Goal: Transaction & Acquisition: Purchase product/service

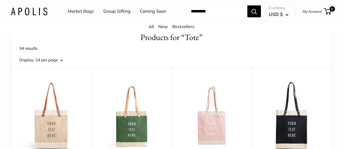
click at [140, 15] on link "Coming Soon" at bounding box center [153, 11] width 26 height 8
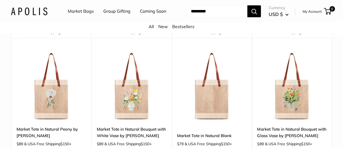
scroll to position [770, 0]
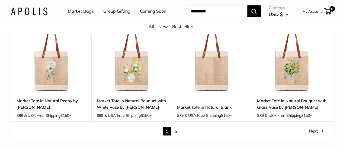
click at [175, 127] on link "2" at bounding box center [176, 131] width 8 height 8
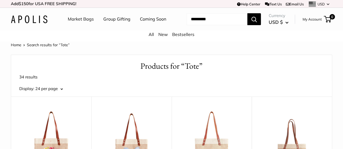
click at [197, 25] on input "Search..." at bounding box center [216, 19] width 61 height 12
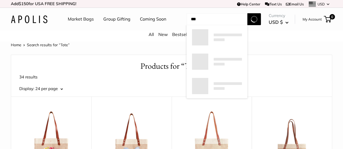
type input "***"
click at [247, 13] on button "Search" at bounding box center [254, 19] width 14 height 12
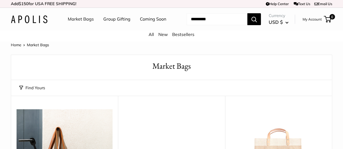
drag, startPoint x: 0, startPoint y: 0, endPoint x: 4, endPoint y: 44, distance: 44.3
click at [4, 28] on div "Market Bags Group Gifting Coming Soon Need help? Text Us: 20919 hello@apolisglo…" at bounding box center [171, 19] width 343 height 17
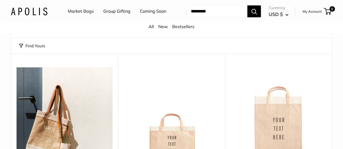
scroll to position [37, 0]
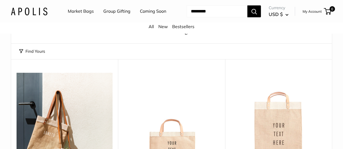
click at [34, 54] on button "Find Yours" at bounding box center [32, 52] width 26 height 8
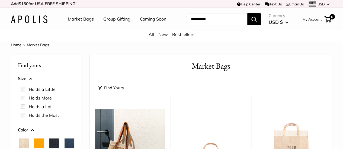
scroll to position [34, 0]
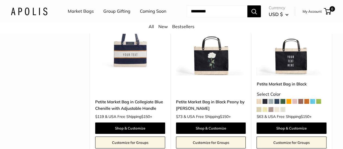
scroll to position [899, 0]
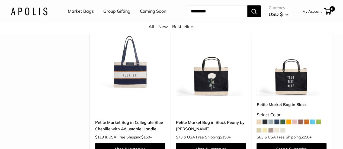
click at [0, 0] on img at bounding box center [0, 0] width 0 height 0
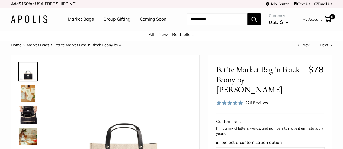
scroll to position [79, 0]
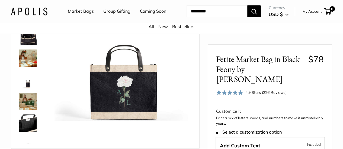
click at [24, 60] on img at bounding box center [27, 58] width 17 height 17
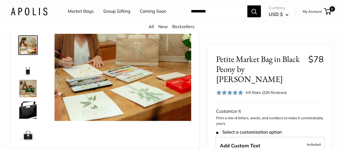
scroll to position [13, 0]
click at [23, 95] on img at bounding box center [27, 88] width 17 height 17
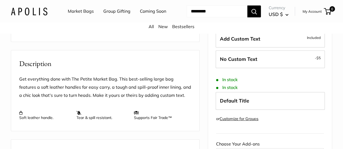
scroll to position [196, 0]
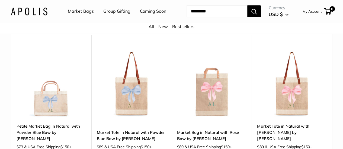
scroll to position [60, 0]
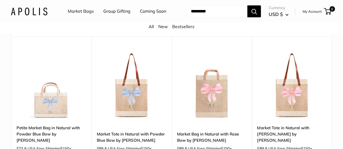
click at [0, 0] on img at bounding box center [0, 0] width 0 height 0
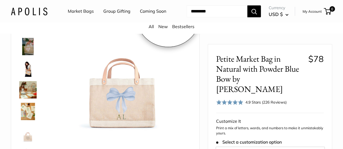
scroll to position [69, 0]
click at [25, 76] on img at bounding box center [27, 67] width 17 height 17
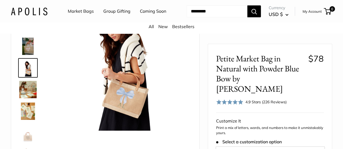
click at [26, 95] on img at bounding box center [27, 89] width 17 height 17
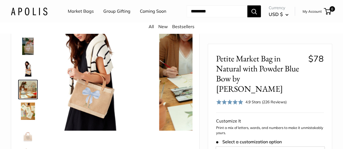
scroll to position [17, 0]
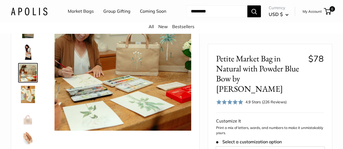
click at [28, 104] on link at bounding box center [28, 95] width 20 height 20
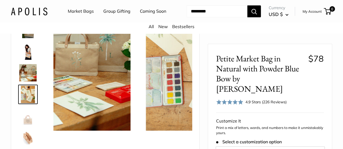
scroll to position [38, 0]
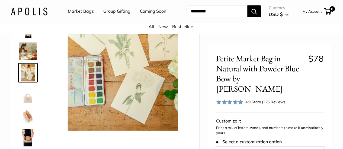
click at [27, 124] on img at bounding box center [27, 116] width 17 height 17
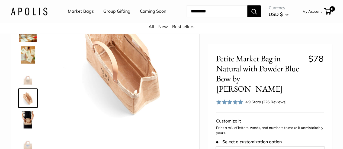
scroll to position [69, 0]
click at [22, 129] on img at bounding box center [27, 120] width 17 height 17
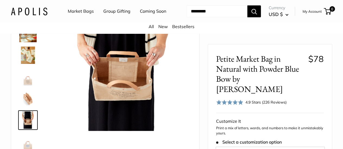
click at [88, 12] on link "Market Bags" at bounding box center [81, 11] width 26 height 8
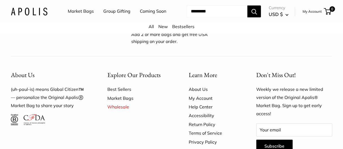
scroll to position [1380, 0]
click at [196, 17] on input "Search..." at bounding box center [216, 11] width 61 height 12
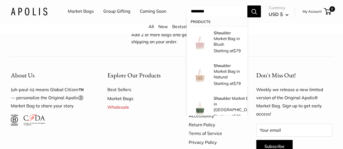
type input "********"
click at [247, 5] on button "Search" at bounding box center [254, 11] width 14 height 12
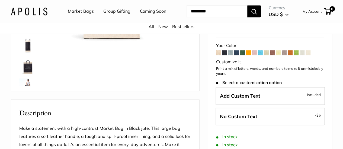
scroll to position [139, 0]
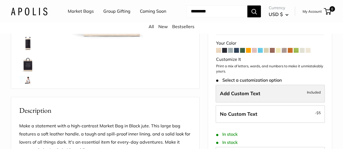
click at [229, 96] on span "Add Custom Text" at bounding box center [240, 93] width 40 height 6
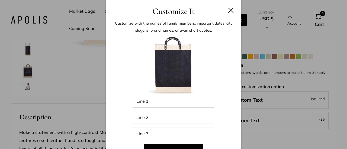
click at [228, 9] on button at bounding box center [230, 10] width 5 height 5
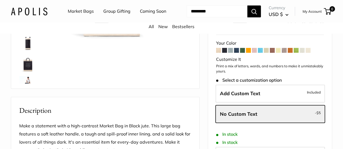
click at [25, 70] on img at bounding box center [27, 62] width 17 height 17
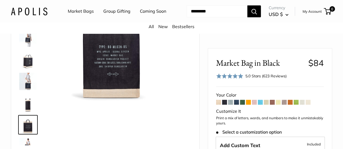
scroll to position [76, 0]
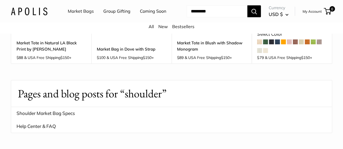
scroll to position [845, 0]
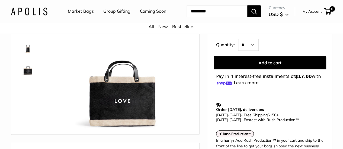
click at [27, 75] on img at bounding box center [27, 66] width 17 height 17
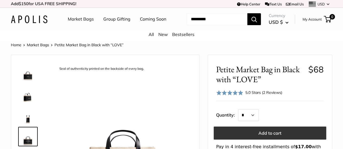
click at [277, 136] on button "Add to cart" at bounding box center [269, 133] width 112 height 13
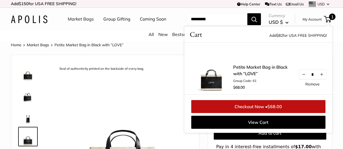
click at [196, 25] on input "Search..." at bounding box center [216, 19] width 61 height 12
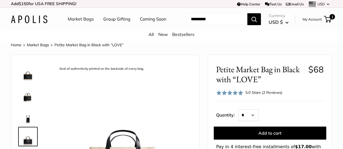
click at [196, 25] on input "Search..." at bounding box center [216, 19] width 61 height 12
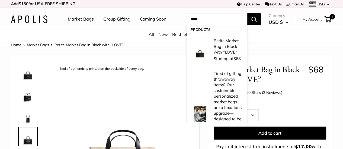
type input "****"
click at [247, 25] on button "Search" at bounding box center [254, 19] width 14 height 12
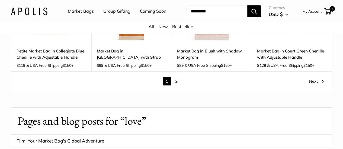
scroll to position [850, 0]
click at [176, 77] on link "2" at bounding box center [176, 81] width 8 height 8
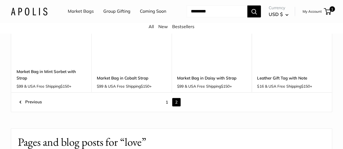
scroll to position [326, 0]
